Goal: Find specific fact: Find contact information

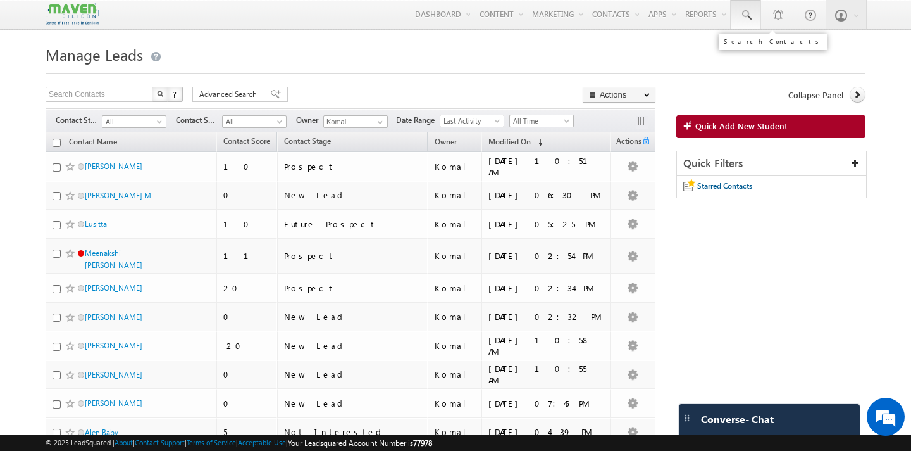
click at [749, 12] on span at bounding box center [746, 15] width 13 height 13
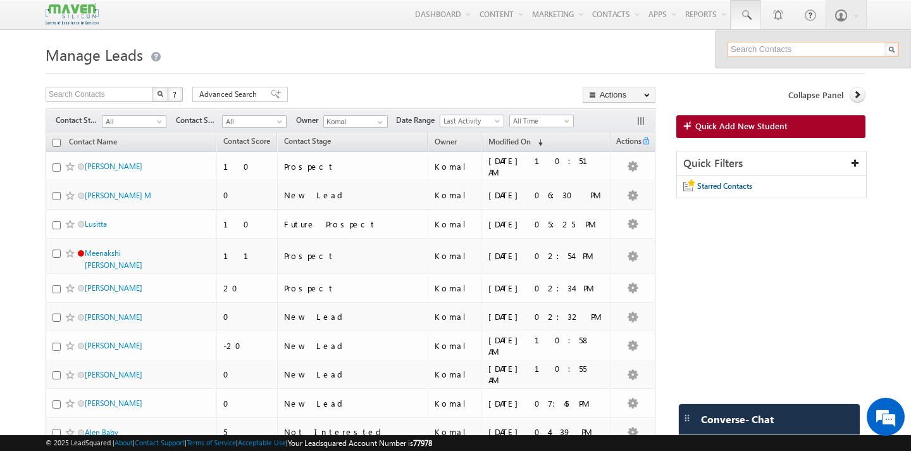
paste input "8250256450"
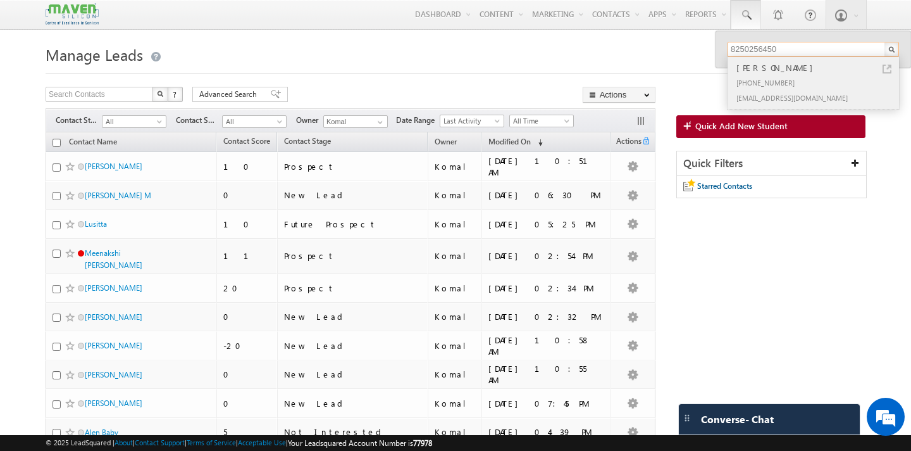
type input "8250256450"
click at [782, 70] on div "Subhrangshu Routh" at bounding box center [819, 68] width 170 height 14
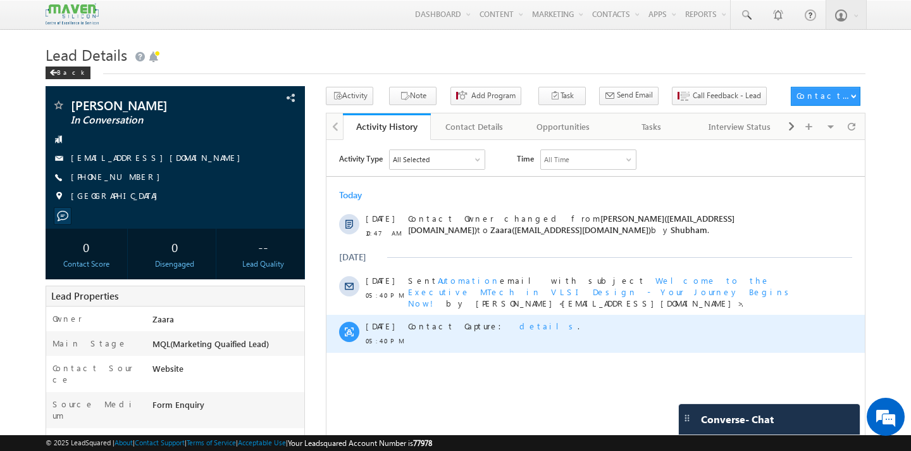
click at [520, 320] on span "details" at bounding box center [549, 325] width 58 height 11
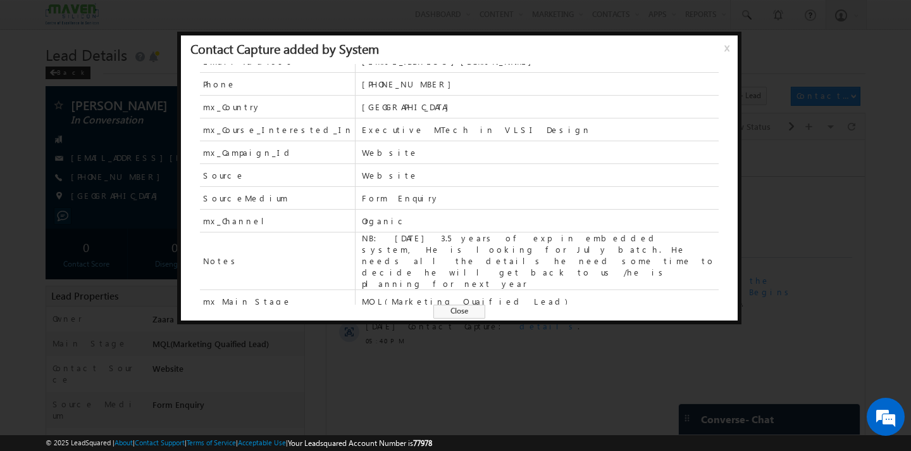
scroll to position [39, 0]
click at [469, 307] on span "Close" at bounding box center [460, 311] width 52 height 14
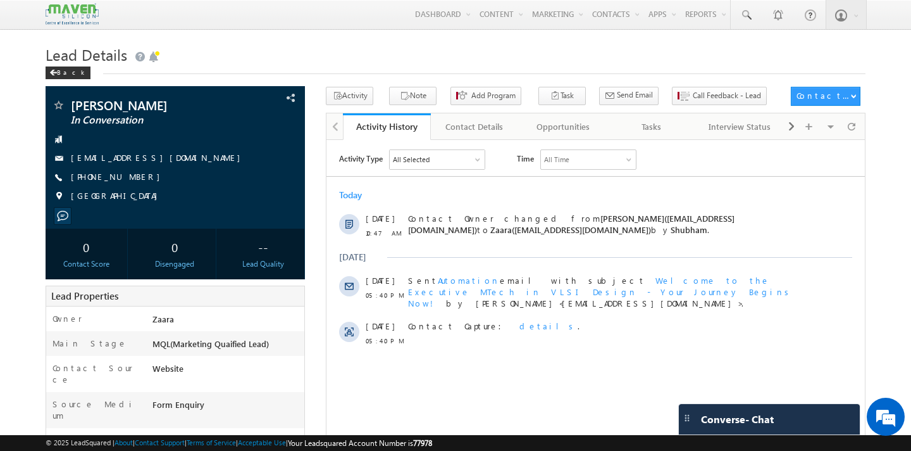
click at [474, 361] on html "Activity Type All Selected Select All Sales Activities 1 Sales Activity Opportu…" at bounding box center [596, 250] width 539 height 222
click at [65, 73] on div "Back" at bounding box center [68, 72] width 45 height 13
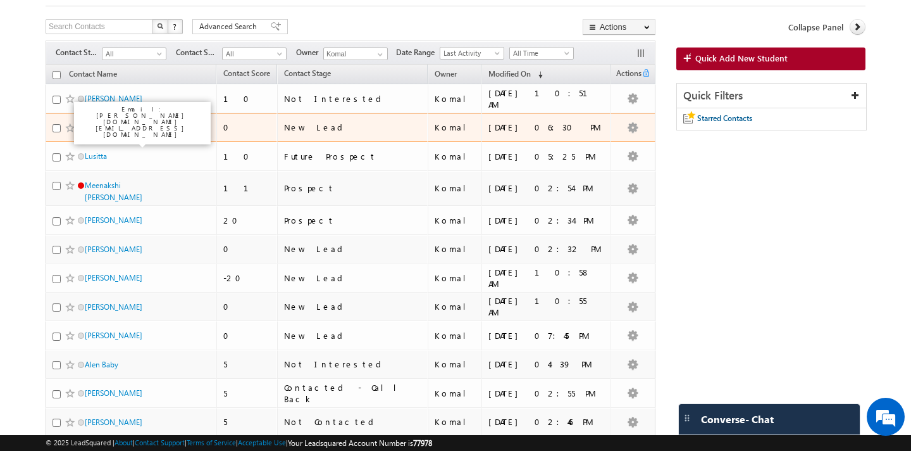
click at [141, 123] on link "[PERSON_NAME] M" at bounding box center [118, 127] width 66 height 9
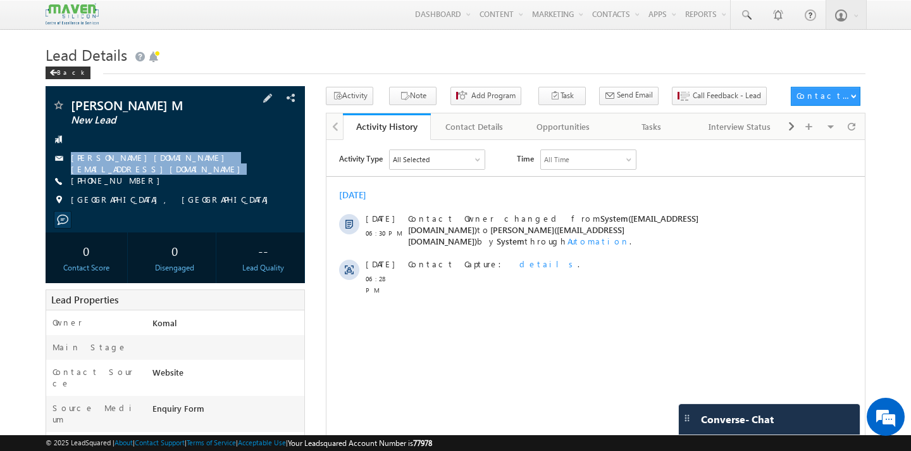
drag, startPoint x: 180, startPoint y: 159, endPoint x: 165, endPoint y: 165, distance: 16.5
click at [165, 165] on div "[PERSON_NAME] M New Lead [PERSON_NAME][DOMAIN_NAME][EMAIL_ADDRESS][DOMAIN_NAME]…" at bounding box center [175, 156] width 247 height 114
copy div "[PERSON_NAME][DOMAIN_NAME][EMAIL_ADDRESS][DOMAIN_NAME]"
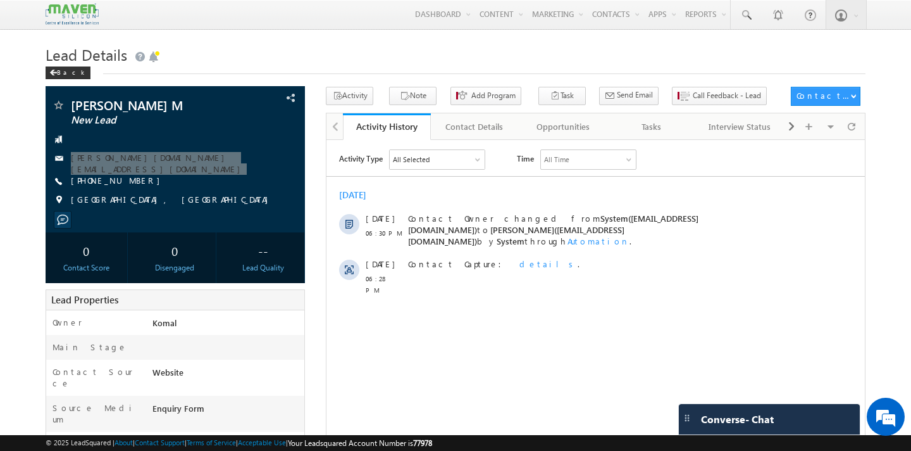
click at [624, 304] on html "Activity Type All Selected Select All Sales Activities 1 Sales Activity Opportu…" at bounding box center [596, 221] width 539 height 165
